Goal: Task Accomplishment & Management: Complete application form

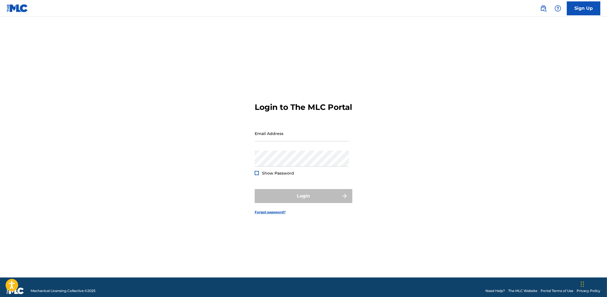
type input "[PERSON_NAME][EMAIL_ADDRESS][DOMAIN_NAME]"
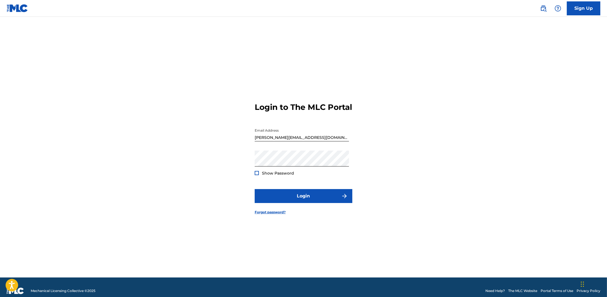
click at [307, 202] on div "Login" at bounding box center [304, 196] width 98 height 14
click at [307, 202] on button "Login" at bounding box center [304, 196] width 98 height 14
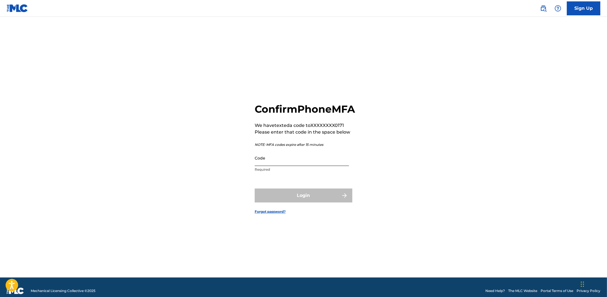
click at [304, 158] on input "Code" at bounding box center [302, 158] width 94 height 16
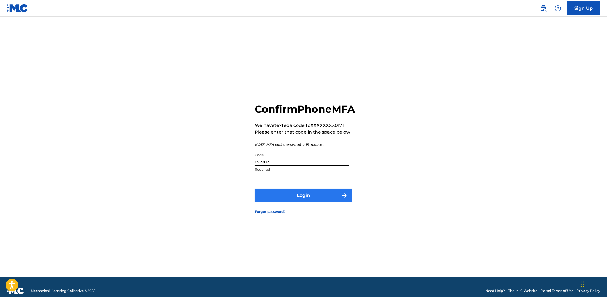
type input "092202"
click at [279, 198] on button "Login" at bounding box center [304, 196] width 98 height 14
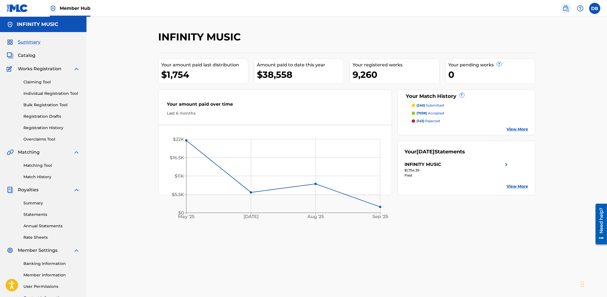
click at [566, 6] on img at bounding box center [566, 8] width 7 height 7
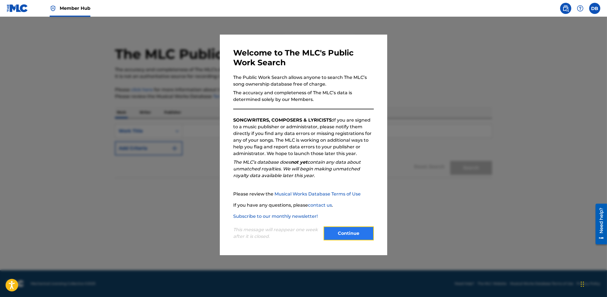
click at [334, 233] on button "Continue" at bounding box center [349, 234] width 50 height 14
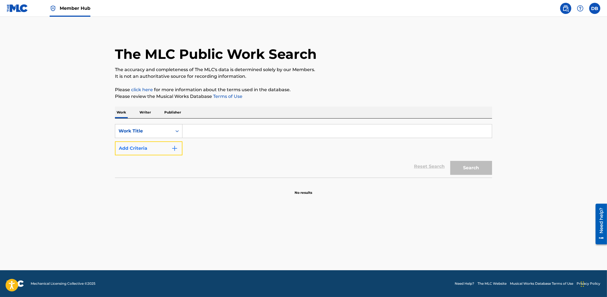
click at [172, 149] on img "Search Form" at bounding box center [174, 148] width 7 height 7
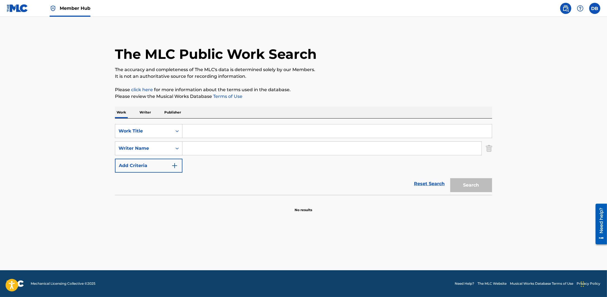
click at [192, 151] on input "Search Form" at bounding box center [332, 148] width 299 height 13
click at [147, 109] on p "Writer" at bounding box center [145, 113] width 15 height 12
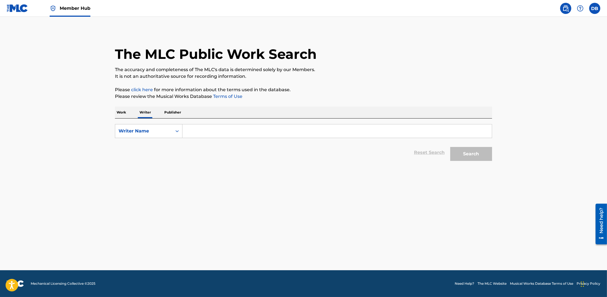
click at [208, 127] on input "Search Form" at bounding box center [337, 130] width 309 height 13
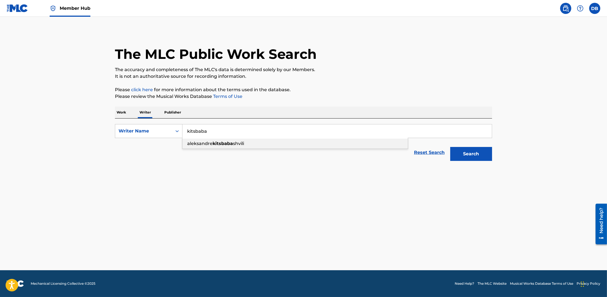
click at [212, 139] on div "[PERSON_NAME] shvili" at bounding box center [295, 144] width 225 height 10
type input "[PERSON_NAME]"
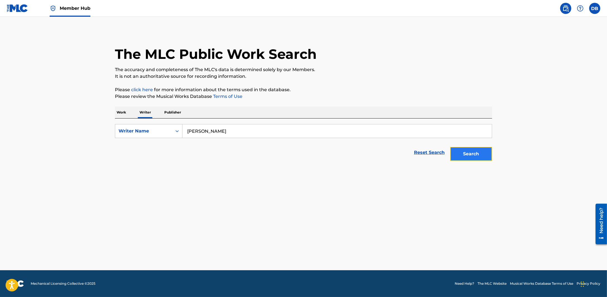
click at [462, 151] on button "Search" at bounding box center [471, 154] width 42 height 14
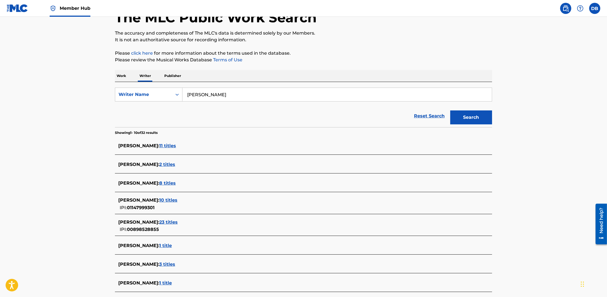
scroll to position [104, 0]
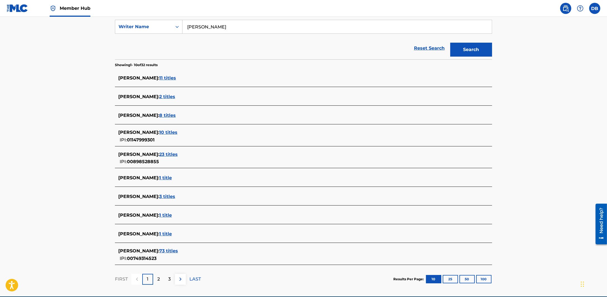
click at [177, 132] on span "10 titles" at bounding box center [168, 132] width 18 height 5
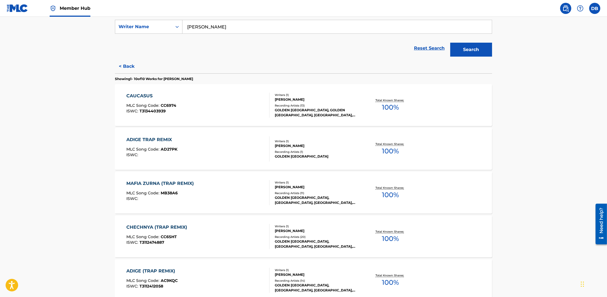
click at [291, 105] on div "Recording Artists ( 13 )" at bounding box center [317, 106] width 84 height 4
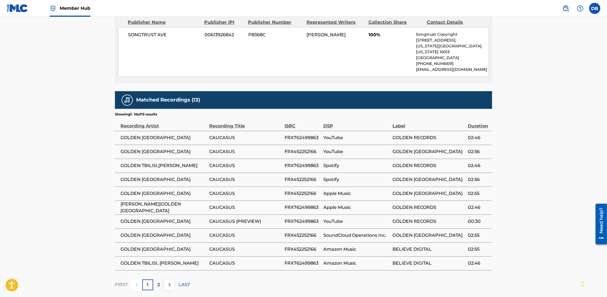
scroll to position [292, 0]
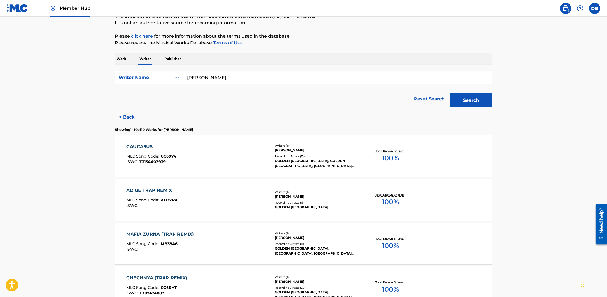
scroll to position [139, 0]
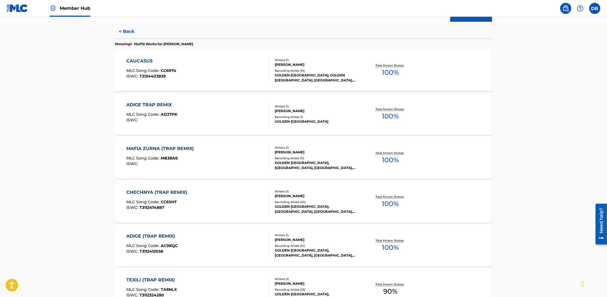
click at [292, 198] on div "[PERSON_NAME]" at bounding box center [317, 196] width 84 height 5
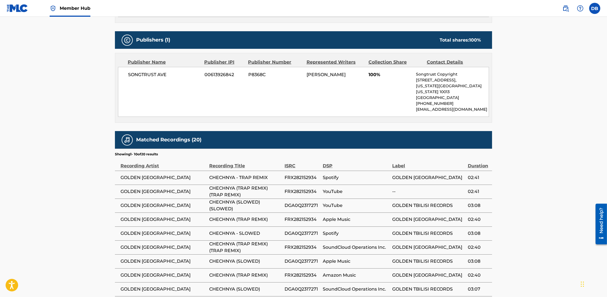
scroll to position [292, 0]
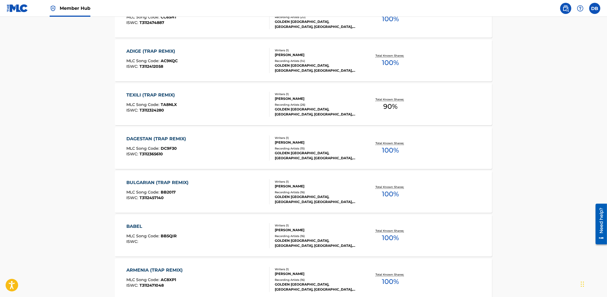
scroll to position [349, 0]
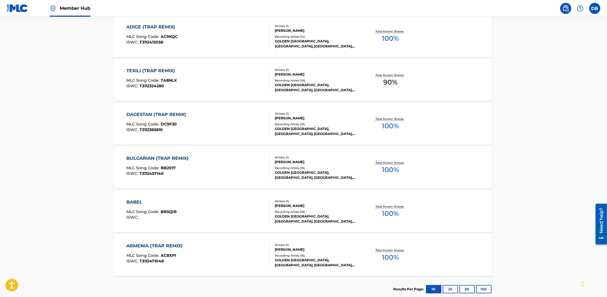
click at [289, 199] on div "Writers ( 1 )" at bounding box center [317, 201] width 84 height 4
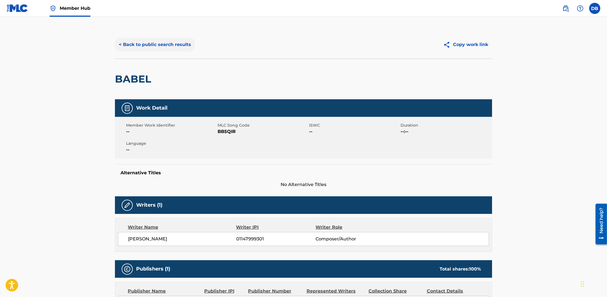
click at [116, 43] on button "< Back to public search results" at bounding box center [155, 45] width 80 height 14
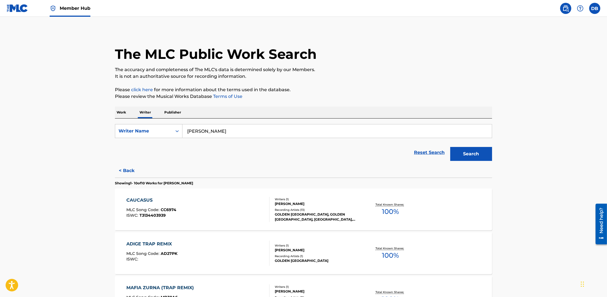
click at [57, 9] on link "Member Hub" at bounding box center [70, 8] width 41 height 16
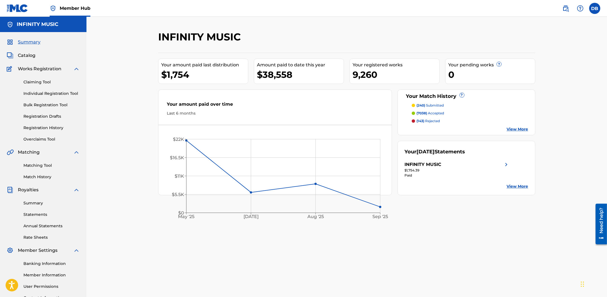
click at [50, 109] on div "Claiming Tool Individual Registration Tool Bulk Registration Tool Registration …" at bounding box center [43, 107] width 73 height 70
click at [50, 107] on link "Bulk Registration Tool" at bounding box center [51, 105] width 56 height 6
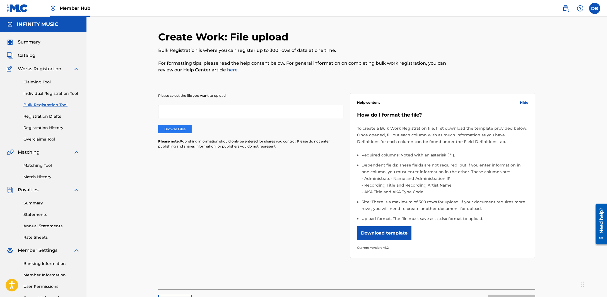
click at [183, 125] on label "Browse Files" at bounding box center [174, 129] width 33 height 8
click at [0, 0] on input "Browse Files" at bounding box center [0, 0] width 0 height 0
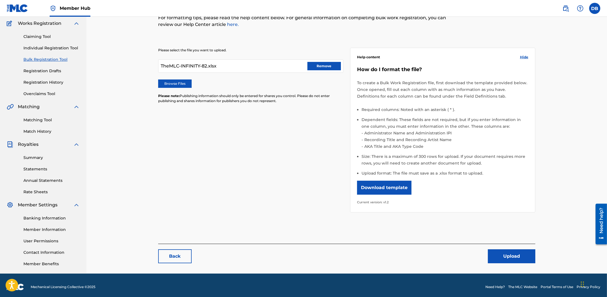
scroll to position [48, 0]
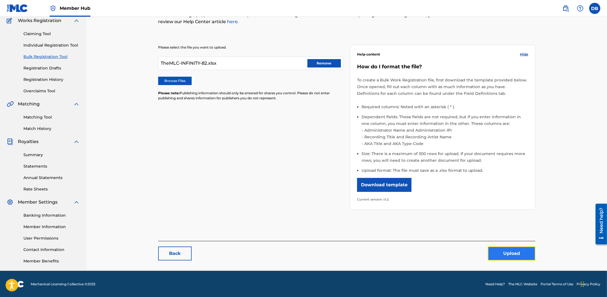
click at [515, 259] on button "Upload" at bounding box center [511, 254] width 47 height 14
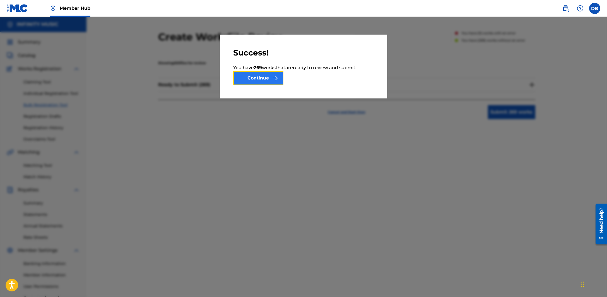
click at [260, 77] on button "Continue" at bounding box center [258, 78] width 50 height 14
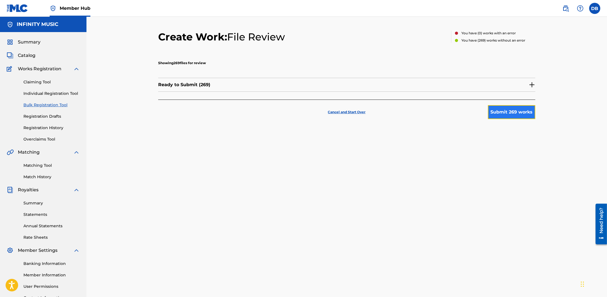
click at [522, 114] on button "Submit 269 works" at bounding box center [511, 112] width 47 height 14
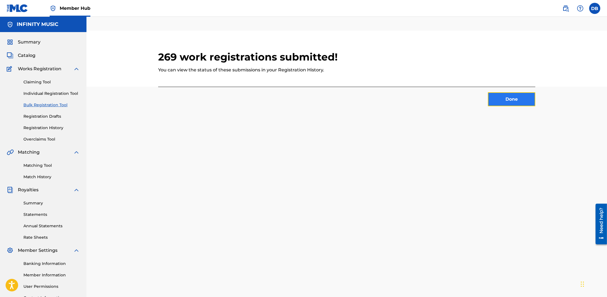
click at [527, 95] on button "Done" at bounding box center [511, 99] width 47 height 14
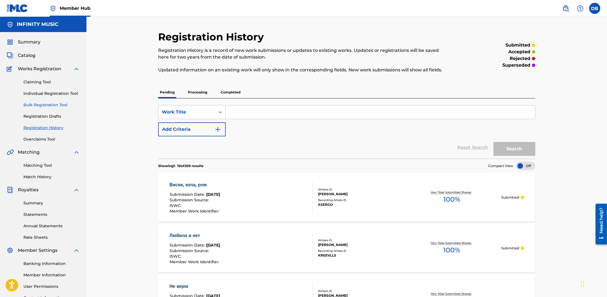
click at [55, 108] on link "Bulk Registration Tool" at bounding box center [51, 105] width 56 height 6
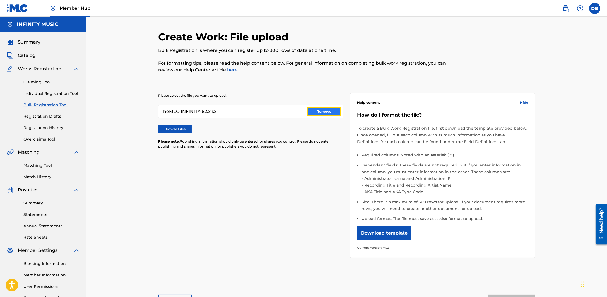
click at [336, 108] on button "Remove" at bounding box center [324, 111] width 33 height 8
click at [189, 130] on label "Browse Files" at bounding box center [174, 129] width 33 height 8
click at [0, 0] on input "Browse Files" at bounding box center [0, 0] width 0 height 0
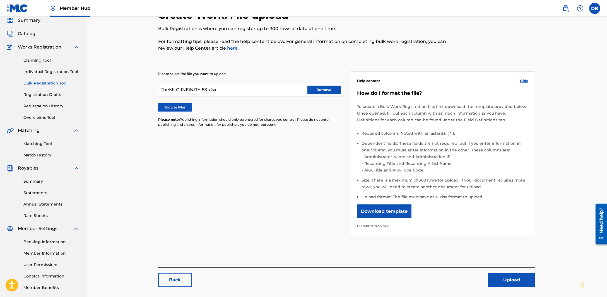
scroll to position [48, 0]
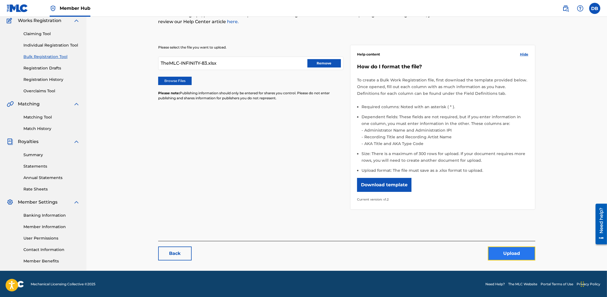
click at [526, 250] on button "Upload" at bounding box center [511, 254] width 47 height 14
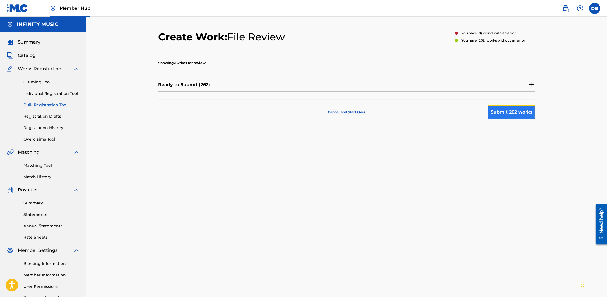
click at [501, 115] on button "Submit 262 works" at bounding box center [511, 112] width 47 height 14
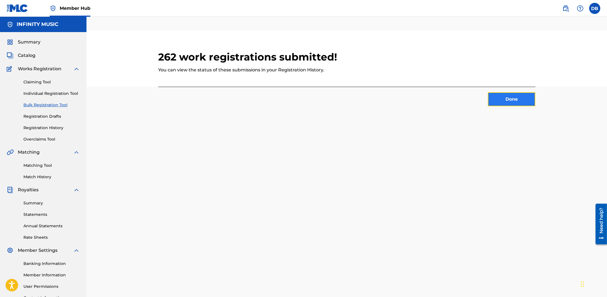
click at [505, 95] on button "Done" at bounding box center [511, 99] width 47 height 14
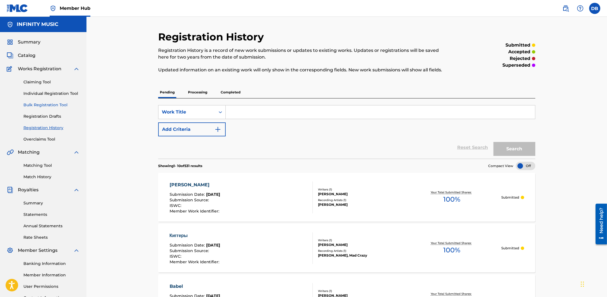
click at [47, 102] on link "Bulk Registration Tool" at bounding box center [51, 105] width 56 height 6
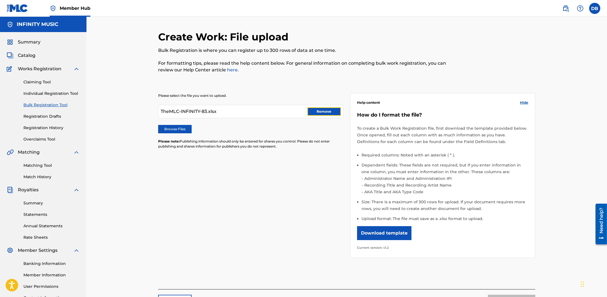
drag, startPoint x: 310, startPoint y: 112, endPoint x: 304, endPoint y: 111, distance: 6.2
click at [309, 112] on button "Remove" at bounding box center [324, 111] width 33 height 8
click at [191, 128] on label "Browse Files" at bounding box center [174, 129] width 33 height 8
click at [0, 0] on input "Browse Files" at bounding box center [0, 0] width 0 height 0
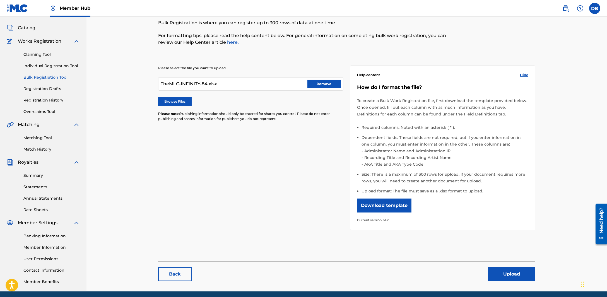
scroll to position [48, 0]
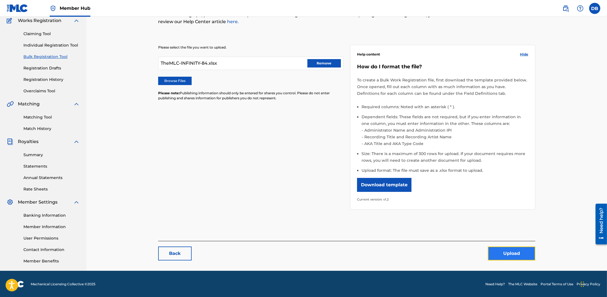
click at [491, 249] on button "Upload" at bounding box center [511, 254] width 47 height 14
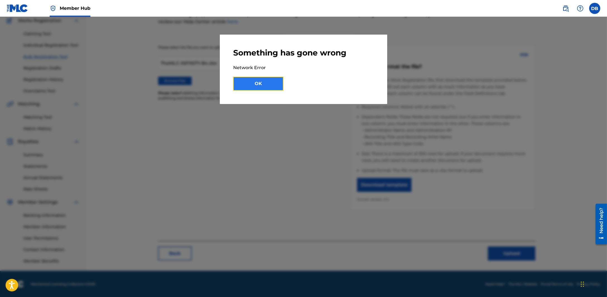
click at [260, 89] on button "OK" at bounding box center [258, 84] width 50 height 14
